Goal: Information Seeking & Learning: Learn about a topic

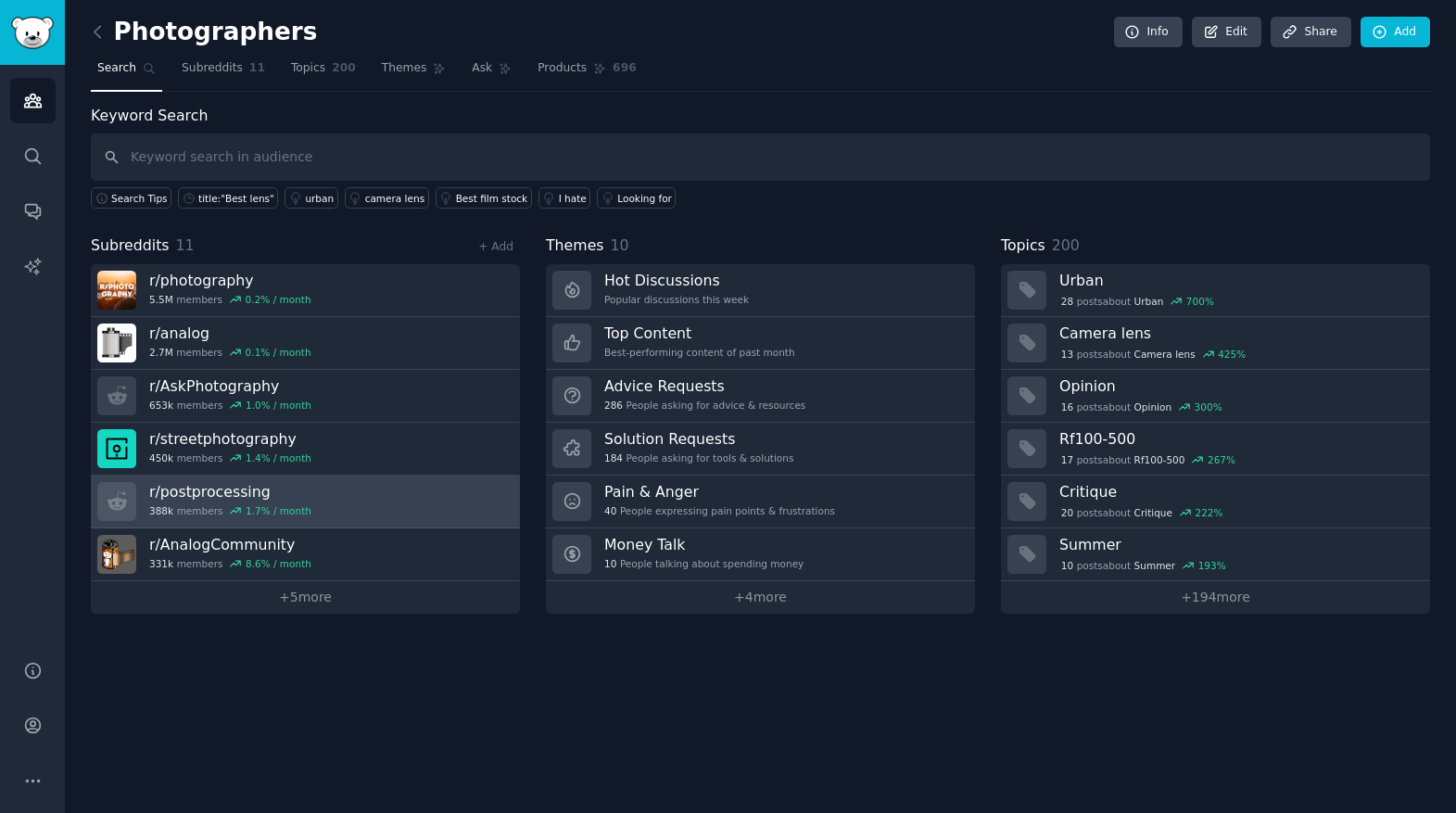
click at [232, 493] on h3 "r/ postprocessing" at bounding box center [230, 492] width 162 height 20
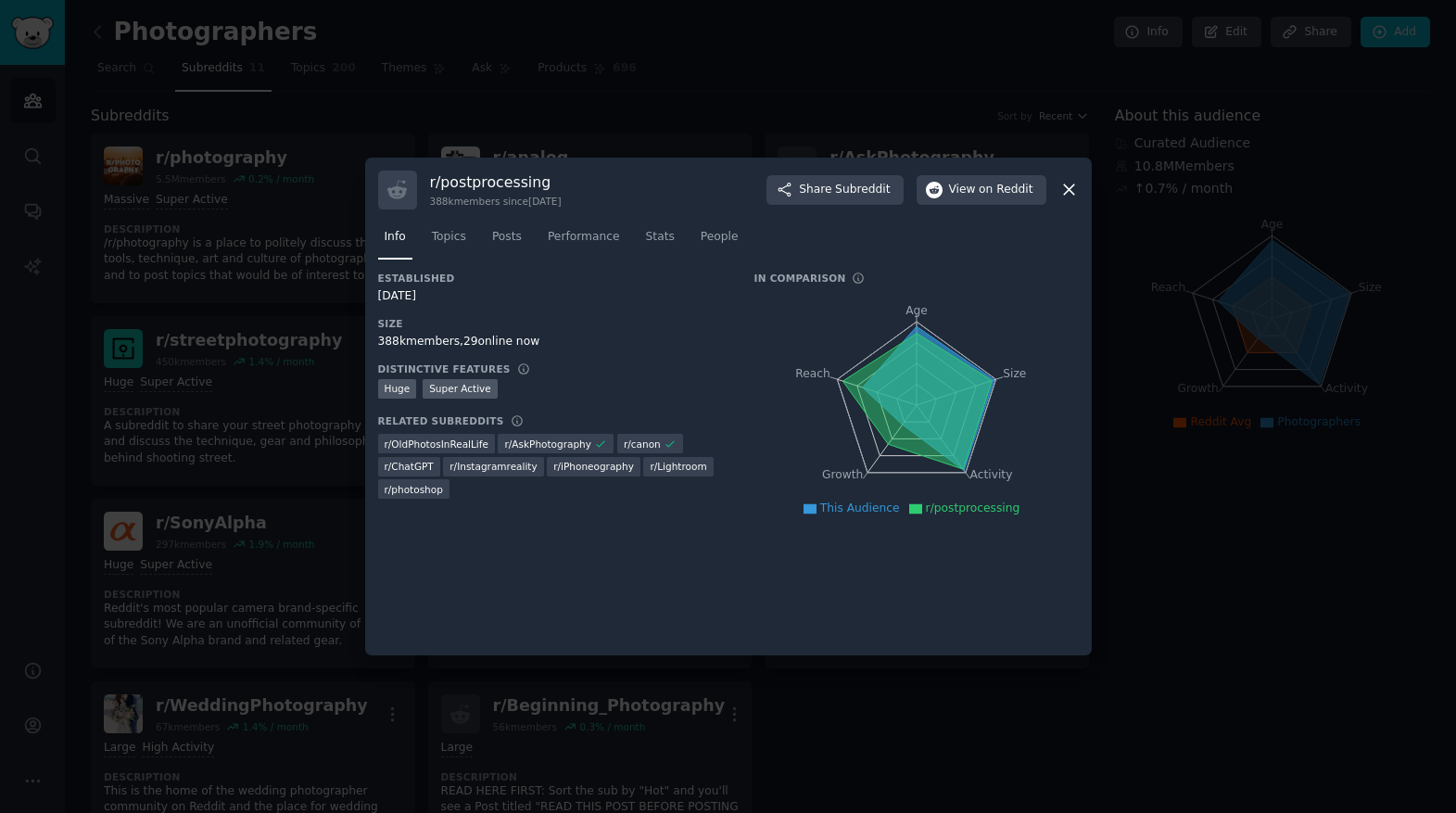
click at [1067, 188] on icon at bounding box center [1069, 190] width 10 height 10
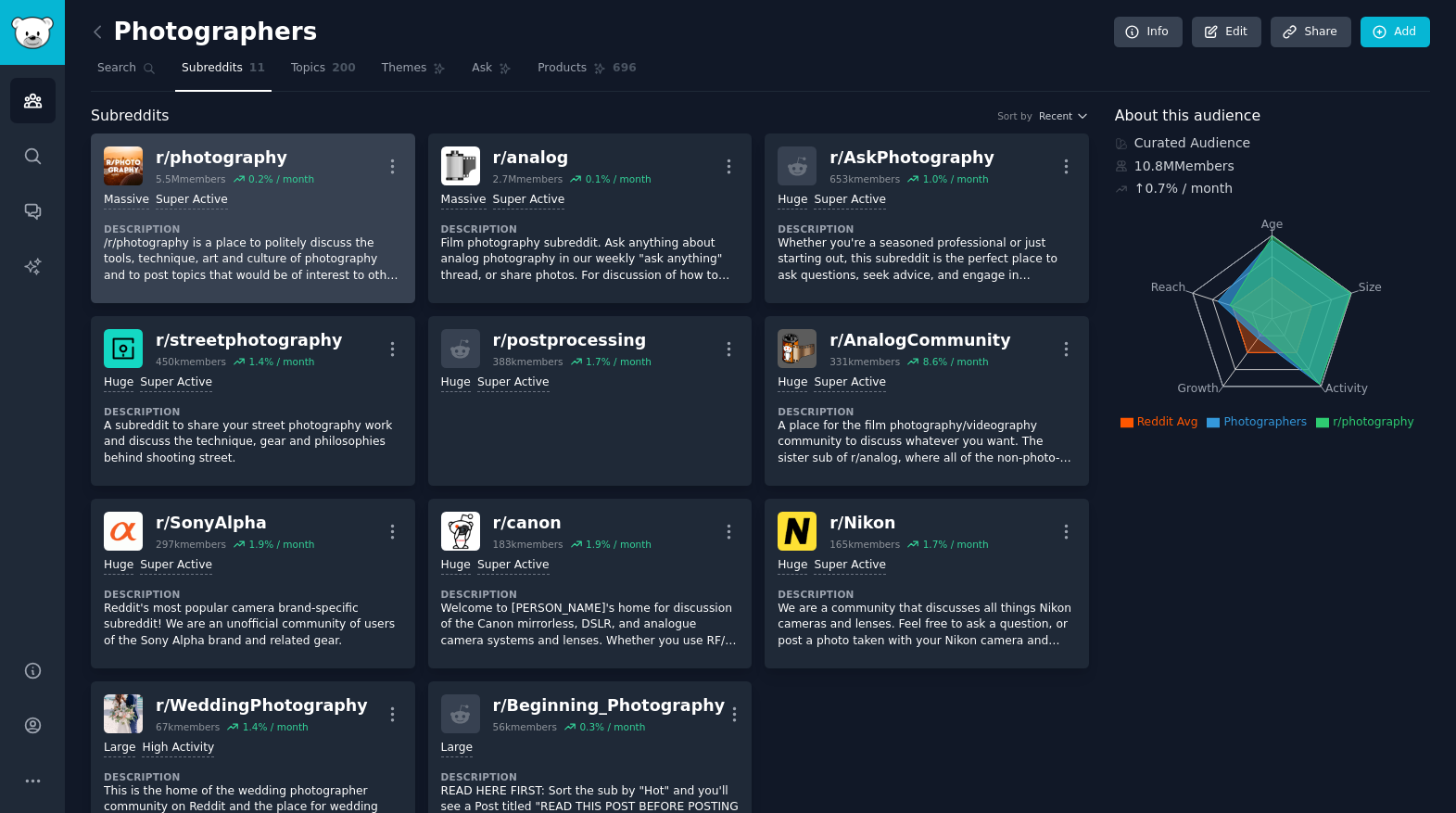
click at [235, 156] on div "r/ photography" at bounding box center [235, 157] width 158 height 23
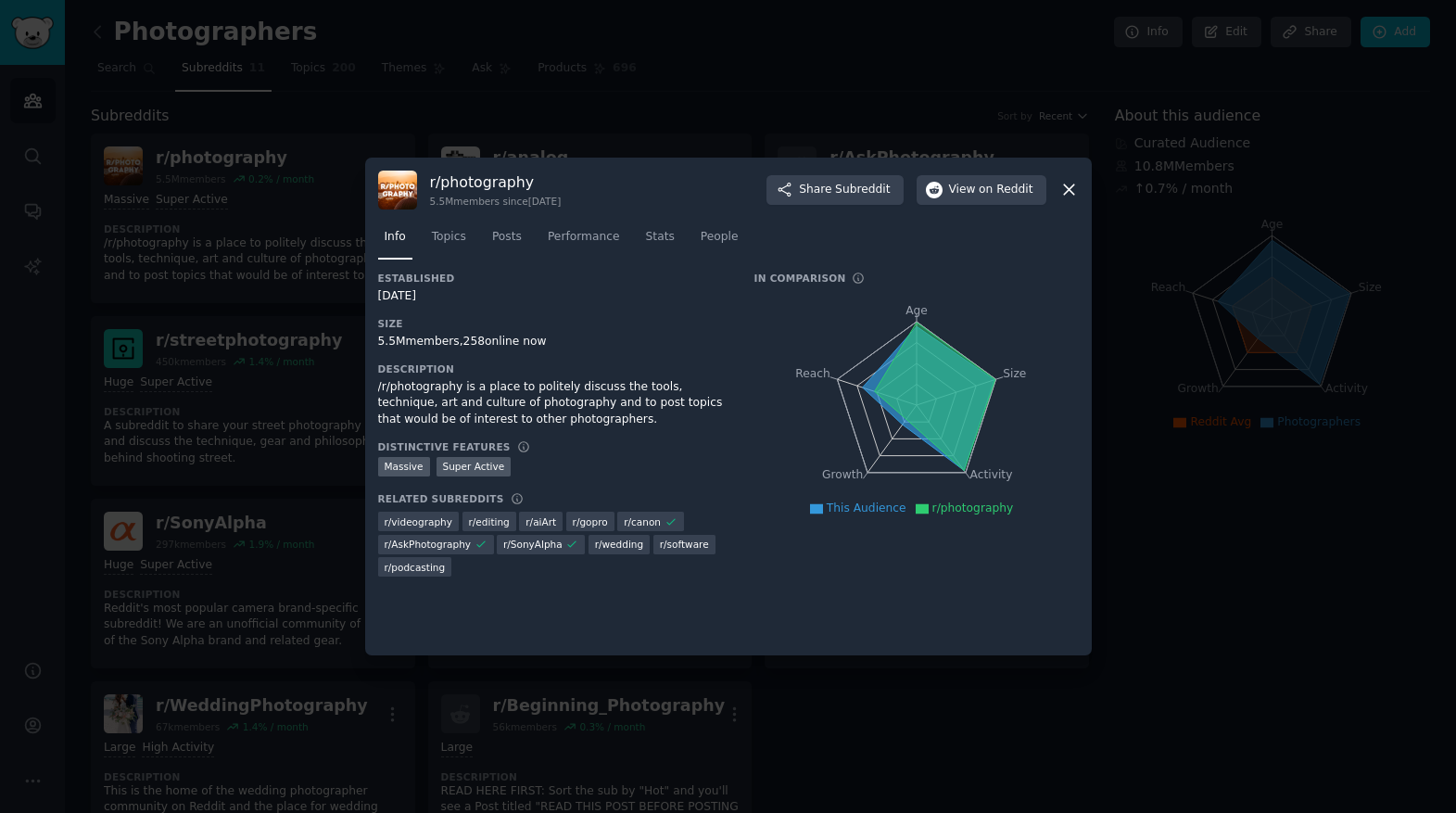
click at [1065, 188] on icon at bounding box center [1069, 189] width 20 height 20
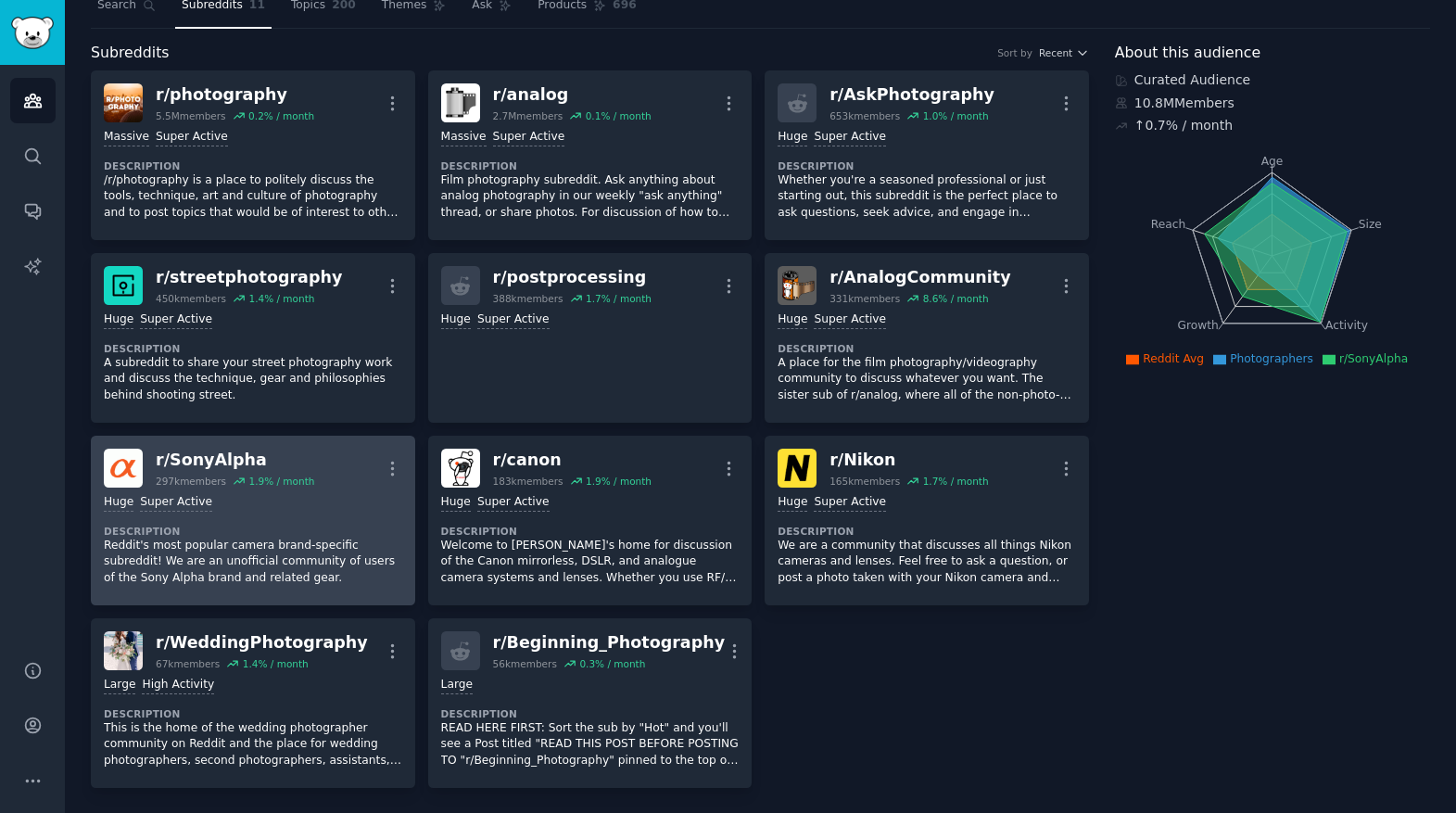
scroll to position [71, 0]
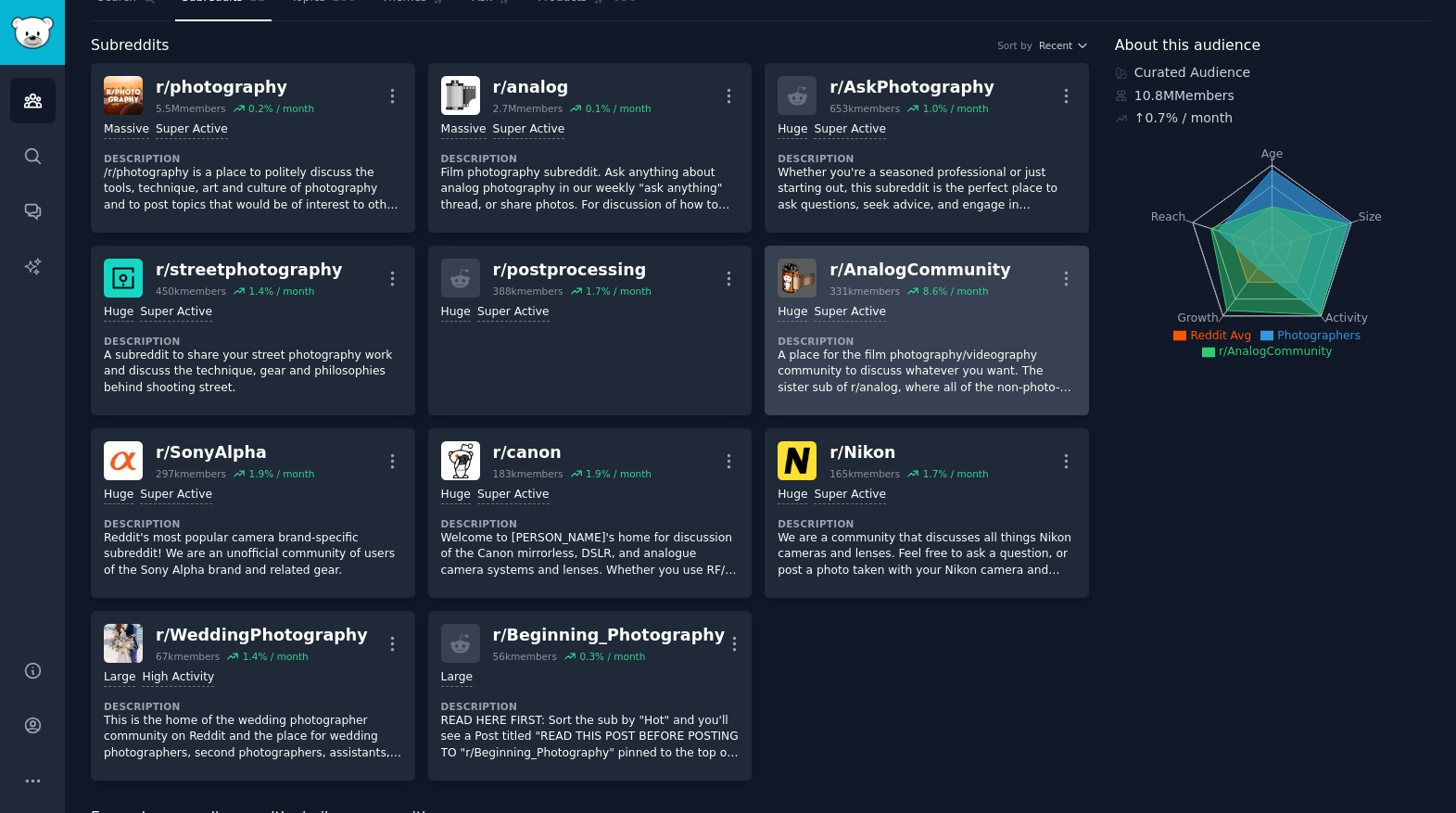
click at [939, 271] on div "r/ AnalogCommunity" at bounding box center [920, 270] width 181 height 23
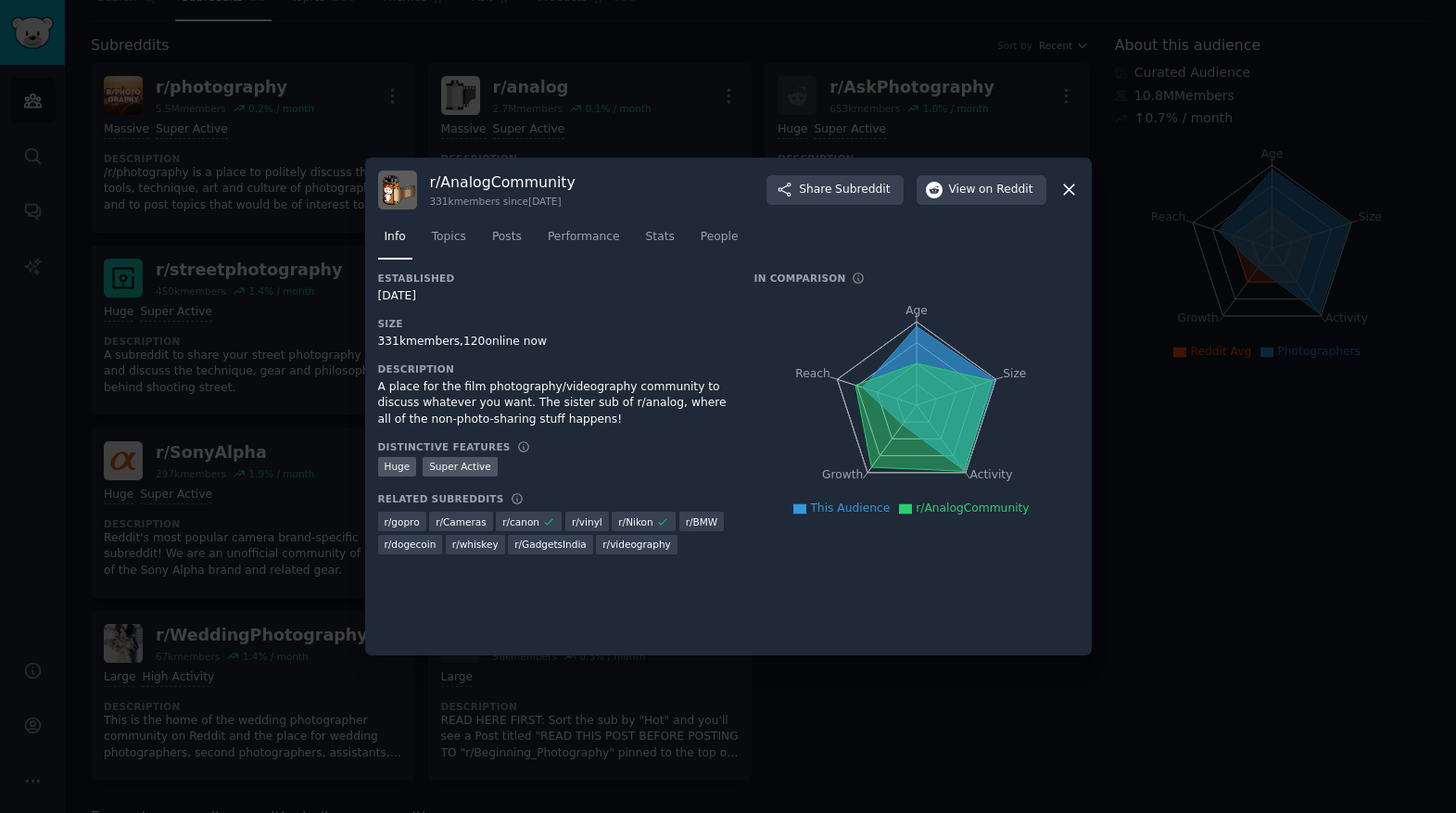
click at [1068, 183] on icon at bounding box center [1069, 189] width 20 height 20
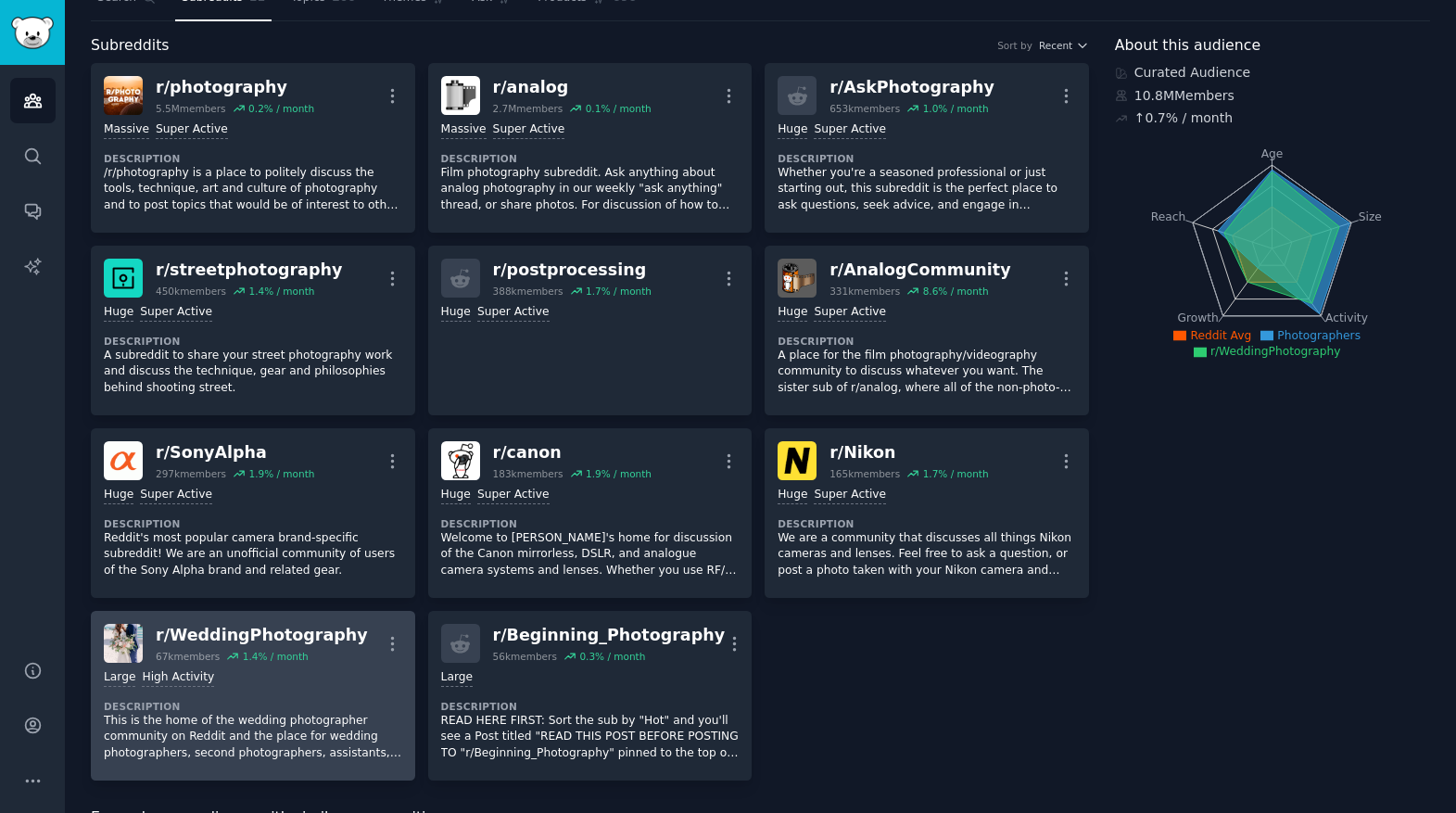
click at [255, 636] on div "r/ WeddingPhotography" at bounding box center [262, 635] width 212 height 23
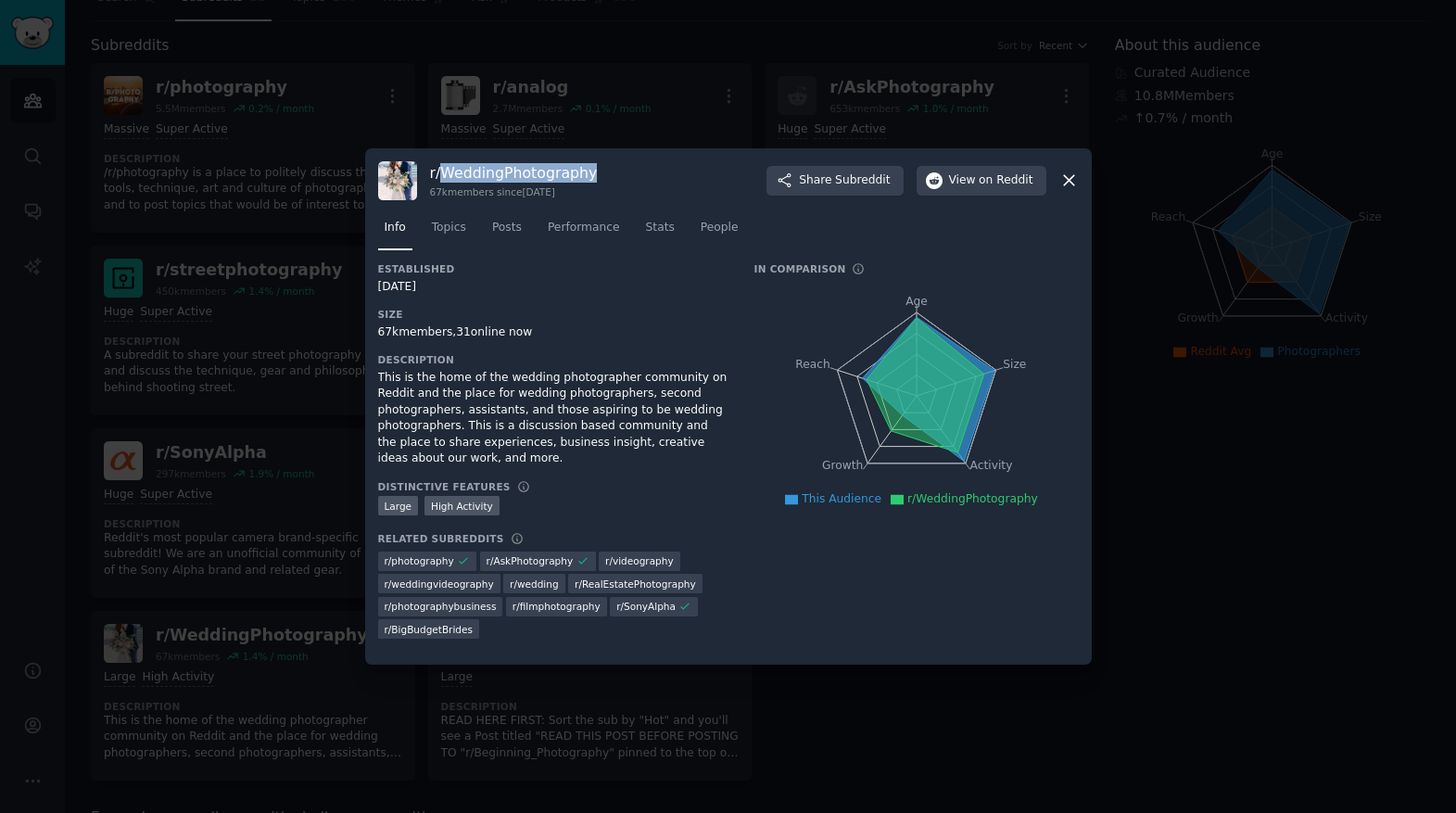
drag, startPoint x: 608, startPoint y: 169, endPoint x: 443, endPoint y: 176, distance: 165.1
click at [443, 176] on div "r/ WeddingPhotography 67k members since [DATE] Share Subreddit View on Reddit" at bounding box center [728, 181] width 701 height 39
copy h3 "WeddingPhotography"
